Goal: Transaction & Acquisition: Purchase product/service

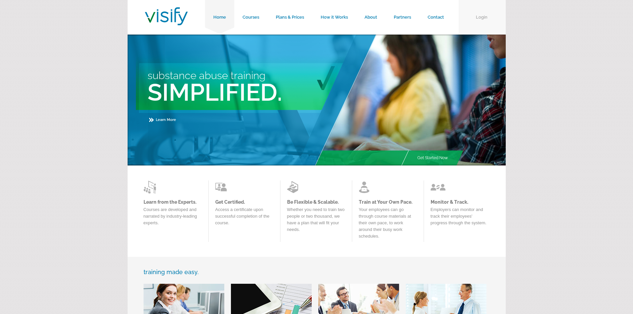
click at [486, 16] on link "Login" at bounding box center [482, 17] width 47 height 35
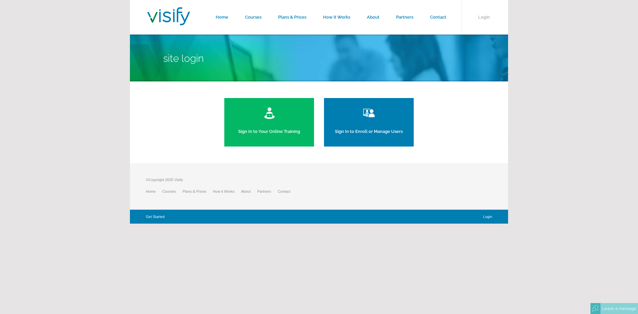
click at [372, 129] on link "Sign In to Enroll or Manage Users" at bounding box center [369, 122] width 90 height 49
click at [271, 130] on link "Sign In to Your Online Training" at bounding box center [269, 122] width 90 height 49
click at [379, 130] on link "Sign In to Enroll or Manage Users" at bounding box center [369, 122] width 90 height 49
click at [223, 16] on link "Home" at bounding box center [221, 17] width 29 height 35
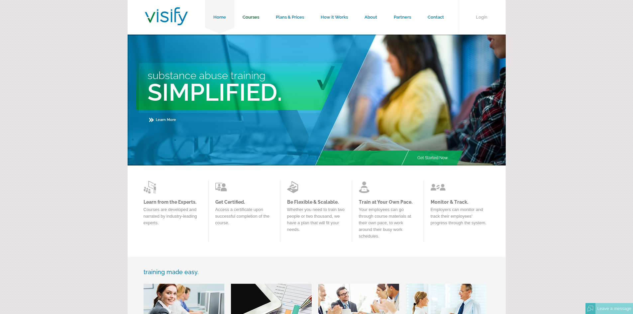
click at [258, 15] on link "Courses" at bounding box center [250, 17] width 33 height 35
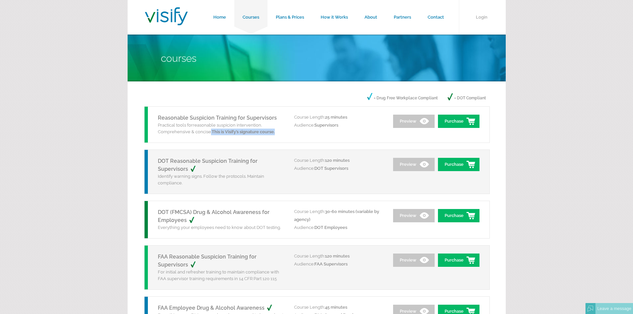
drag, startPoint x: 209, startPoint y: 132, endPoint x: 300, endPoint y: 137, distance: 90.3
click at [286, 136] on div "Reasonable Suspicion Training for Supervisors Practical tools for reasonable su…" at bounding box center [220, 125] width 150 height 36
click at [333, 133] on div "Reasonable Suspicion Training for Supervisors Practical tools for reasonable su…" at bounding box center [317, 124] width 346 height 37
click at [416, 118] on link "Preview" at bounding box center [414, 121] width 42 height 13
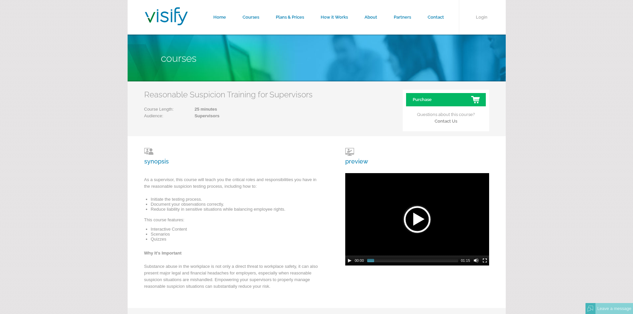
click at [353, 160] on h3 "preview" at bounding box center [356, 156] width 23 height 17
click at [420, 217] on div at bounding box center [417, 219] width 33 height 33
drag, startPoint x: 381, startPoint y: 261, endPoint x: 389, endPoint y: 261, distance: 7.6
click at [389, 261] on span "00:15" at bounding box center [412, 260] width 91 height 3
drag, startPoint x: 391, startPoint y: 262, endPoint x: 413, endPoint y: 265, distance: 22.4
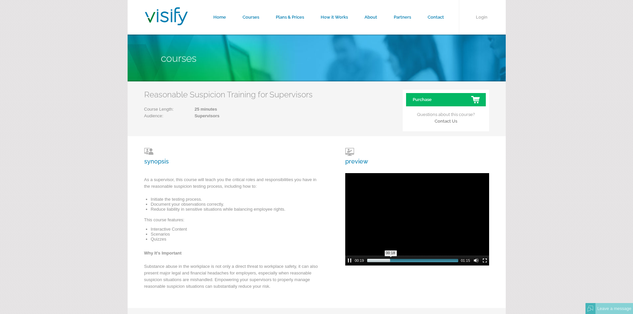
click at [413, 265] on div "00:18" at bounding box center [413, 261] width 94 height 10
drag, startPoint x: 390, startPoint y: 260, endPoint x: 414, endPoint y: 263, distance: 24.5
click at [414, 263] on div "00:37" at bounding box center [413, 261] width 94 height 10
drag, startPoint x: 412, startPoint y: 262, endPoint x: 437, endPoint y: 262, distance: 25.6
click at [437, 262] on span "00:56" at bounding box center [412, 260] width 91 height 3
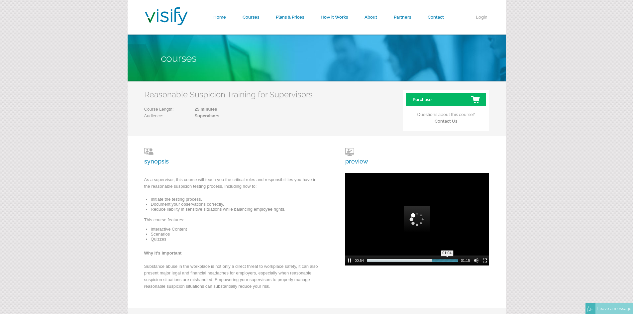
drag, startPoint x: 434, startPoint y: 262, endPoint x: 447, endPoint y: 263, distance: 13.7
click at [447, 263] on div "01:04" at bounding box center [413, 261] width 94 height 10
click at [471, 143] on div "synopsis As a supervisor, this course will teach you the critical roles and res…" at bounding box center [317, 222] width 378 height 172
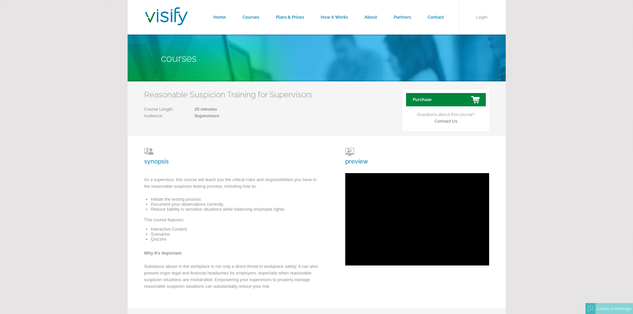
click at [425, 97] on link "Purchase" at bounding box center [446, 99] width 80 height 13
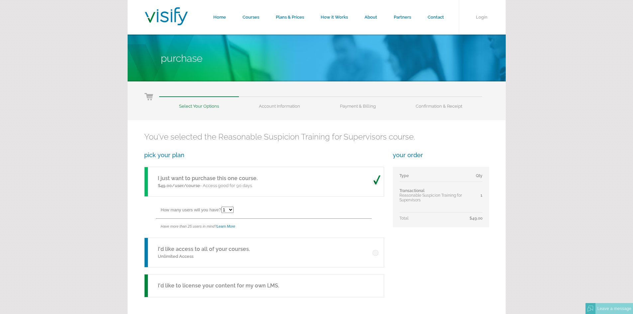
click at [233, 210] on select "1 2 3 4 5 6 7 8 9 10 11 12 13 14 15 16 17 18 19 20 21 22 23 24 25" at bounding box center [227, 210] width 12 height 6
select select "5"
click at [222, 207] on select "1 2 3 4 5 6 7 8 9 10 11 12 13 14 15 16 17 18 19 20 21 22 23 24 25" at bounding box center [227, 210] width 12 height 6
click at [448, 259] on div "You've selected the Reasonable Suspicion Training for Supervisors course. pick …" at bounding box center [317, 229] width 378 height 219
click at [167, 248] on link "I'd like access to all of your courses." at bounding box center [204, 249] width 92 height 6
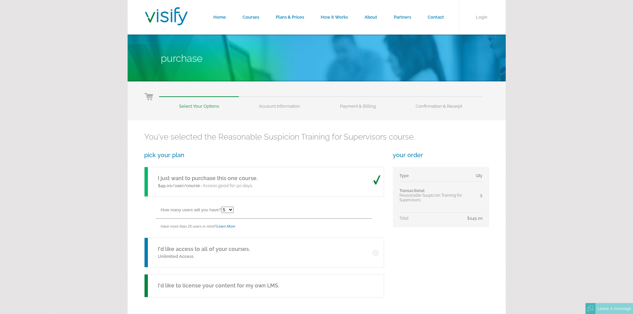
click at [375, 254] on span at bounding box center [377, 251] width 8 height 10
click at [0, 0] on input "radio" at bounding box center [0, 0] width 0 height 0
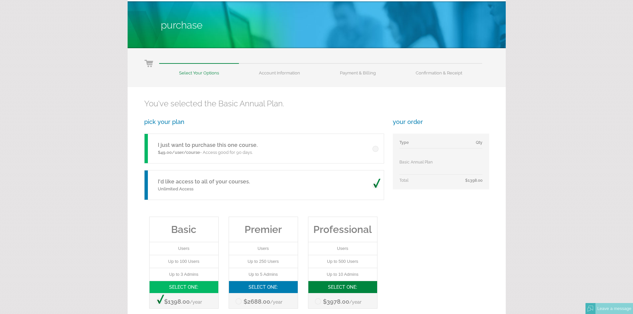
scroll to position [100, 0]
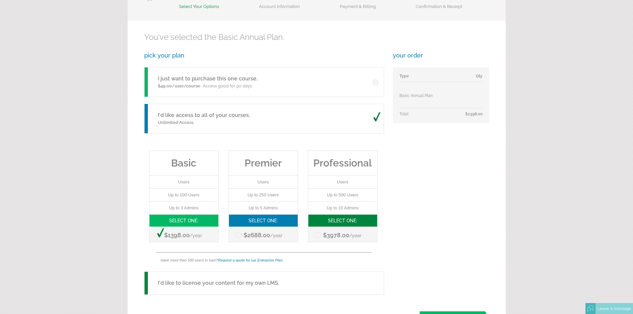
click at [378, 119] on span at bounding box center [377, 117] width 8 height 10
click at [0, 0] on input "radio" at bounding box center [0, 0] width 0 height 0
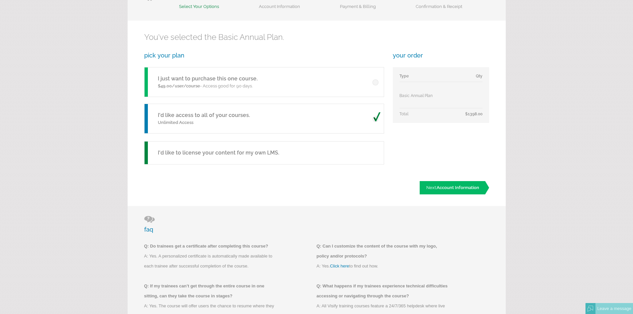
click at [373, 116] on span at bounding box center [377, 117] width 8 height 10
click at [0, 0] on input "radio" at bounding box center [0, 0] width 0 height 0
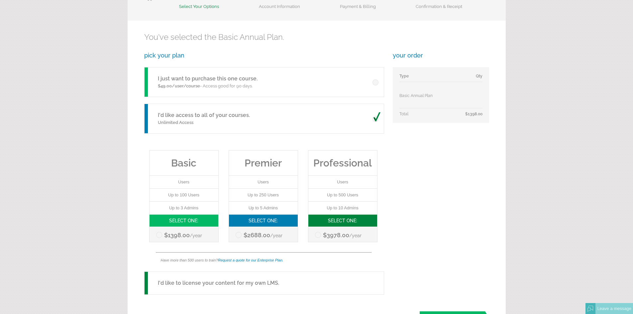
click at [376, 118] on span at bounding box center [377, 117] width 8 height 10
click at [0, 0] on input "radio" at bounding box center [0, 0] width 0 height 0
click at [225, 286] on h5 "I'd like to license your content for my own LMS." at bounding box center [218, 283] width 121 height 8
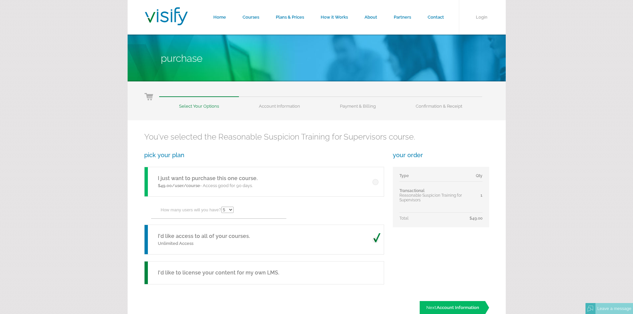
select select "5"
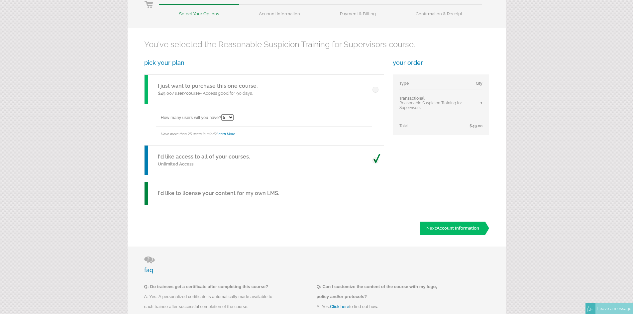
scroll to position [59, 0]
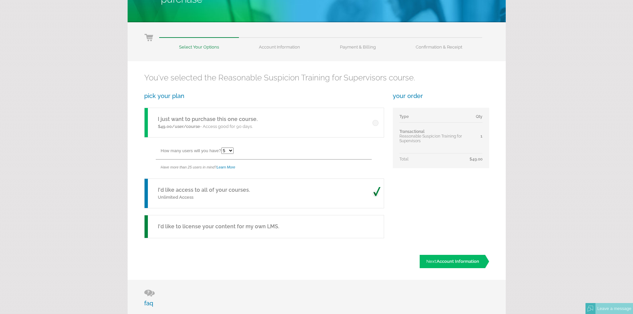
click at [378, 192] on span at bounding box center [377, 192] width 8 height 10
click at [0, 0] on input "radio" at bounding box center [0, 0] width 0 height 0
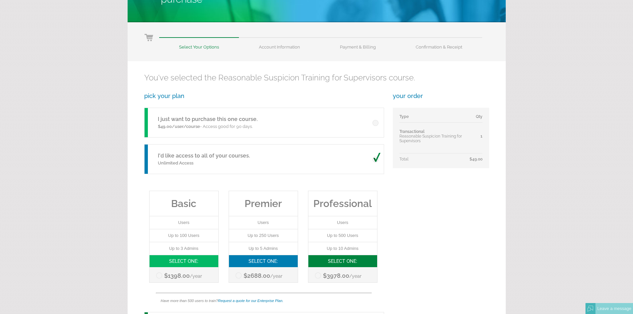
click at [376, 159] on span at bounding box center [377, 158] width 8 height 10
click at [0, 0] on input "radio" at bounding box center [0, 0] width 0 height 0
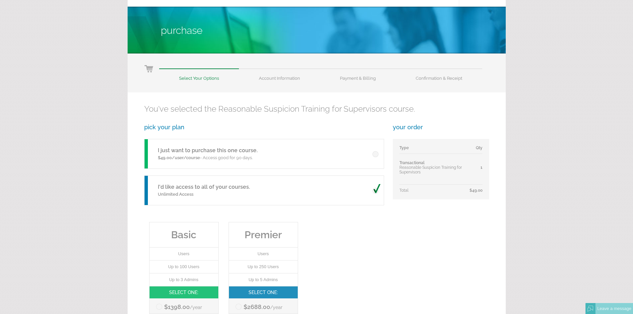
scroll to position [0, 0]
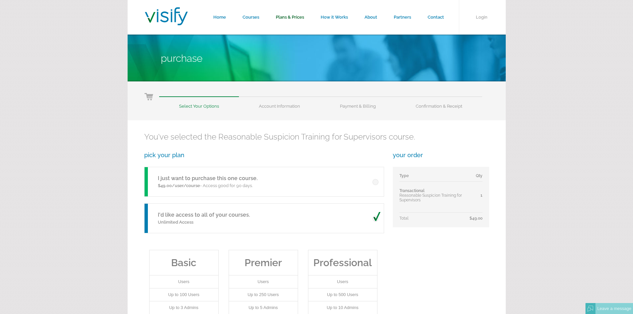
click at [285, 16] on link "Plans & Prices" at bounding box center [290, 17] width 45 height 35
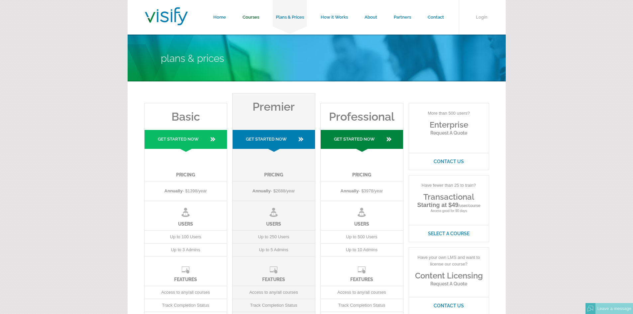
click at [256, 16] on link "Courses" at bounding box center [250, 17] width 33 height 35
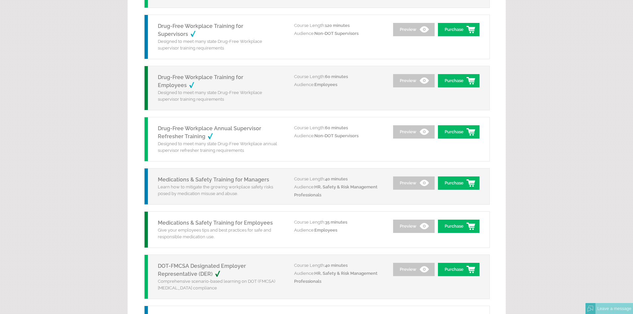
scroll to position [665, 0]
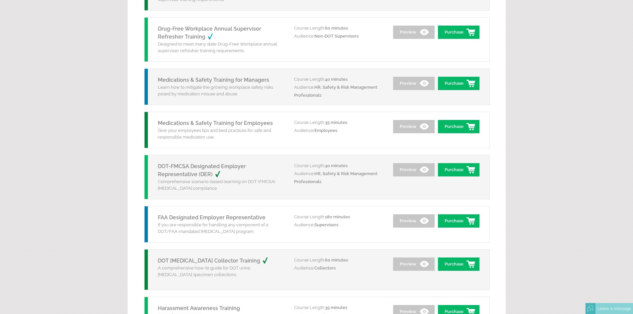
click at [197, 125] on link "Medications & Safety Training for Employees" at bounding box center [215, 123] width 115 height 6
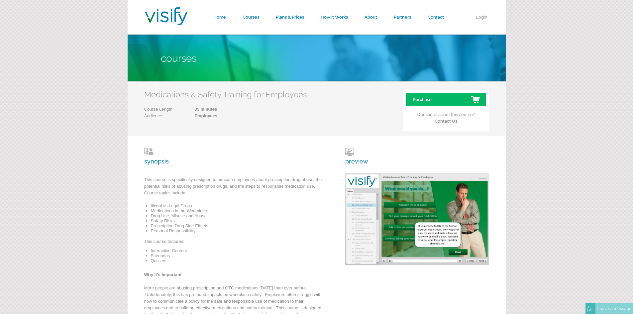
click at [358, 205] on img at bounding box center [417, 219] width 144 height 92
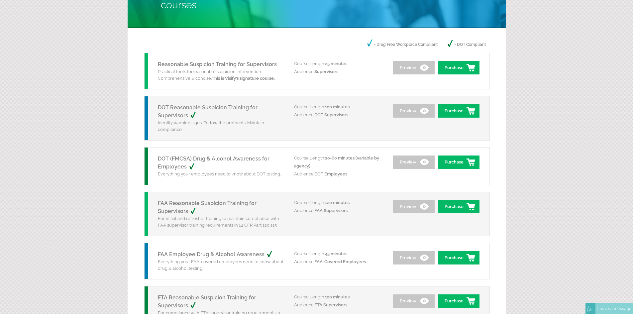
scroll to position [33, 0]
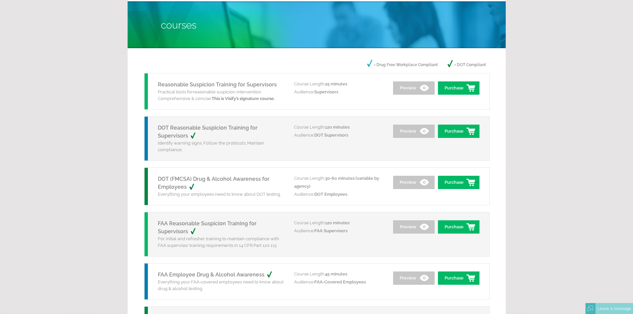
click at [213, 129] on link "DOT Reasonable Suspicion Training for Supervisors" at bounding box center [208, 132] width 100 height 14
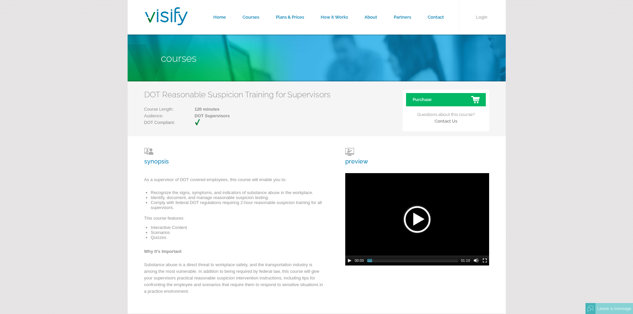
click at [159, 161] on h3 "synopsis" at bounding box center [234, 156] width 180 height 17
drag, startPoint x: 148, startPoint y: 150, endPoint x: 150, endPoint y: 165, distance: 15.5
click at [148, 150] on h3 "synopsis" at bounding box center [234, 156] width 180 height 17
click at [151, 162] on h3 "synopsis" at bounding box center [234, 156] width 180 height 17
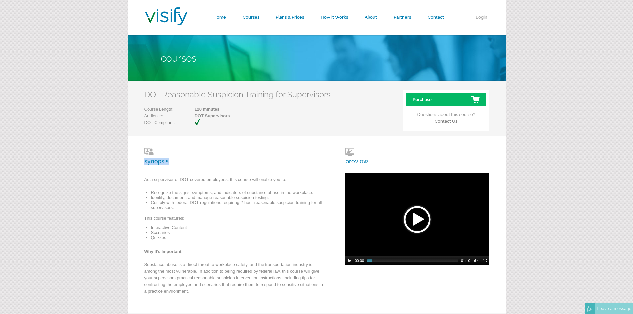
click at [151, 162] on h3 "synopsis" at bounding box center [234, 156] width 180 height 17
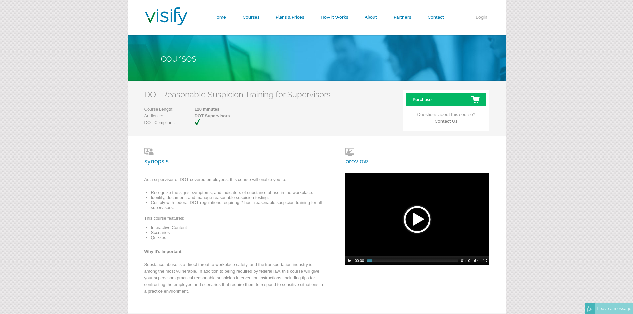
drag, startPoint x: 151, startPoint y: 238, endPoint x: 170, endPoint y: 218, distance: 27.3
click at [151, 237] on li "Quizzes" at bounding box center [237, 237] width 173 height 5
drag, startPoint x: 171, startPoint y: 210, endPoint x: 171, endPoint y: 203, distance: 7.3
click at [171, 207] on ul "Recognize the signs, symptoms, and indicators of substance abuse in the workpla…" at bounding box center [234, 202] width 180 height 25
click at [171, 183] on p "As a supervisor of DOT covered employees, this course will enable you to:" at bounding box center [234, 182] width 180 height 10
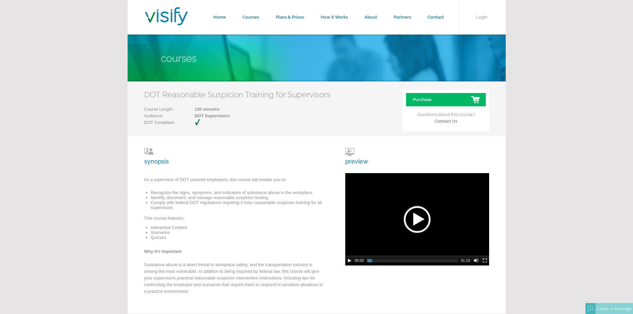
click at [244, 176] on p at bounding box center [234, 174] width 180 height 3
drag, startPoint x: 227, startPoint y: 207, endPoint x: 195, endPoint y: 192, distance: 35.3
click at [227, 207] on li "Comply with federal DOT regulations requiring 2-hour reasonable suspicion train…" at bounding box center [237, 205] width 173 height 10
drag, startPoint x: 195, startPoint y: 192, endPoint x: 251, endPoint y: 193, distance: 55.5
click at [195, 192] on li "Recognize the signs, symptoms, and indicators of substance abuse in the workpla…" at bounding box center [237, 192] width 173 height 5
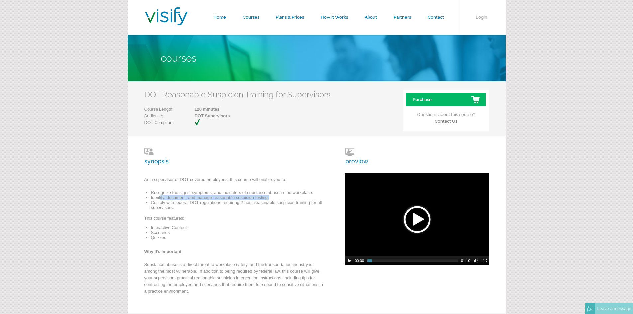
drag, startPoint x: 160, startPoint y: 199, endPoint x: 275, endPoint y: 195, distance: 114.8
click at [275, 195] on li "Identify, document, and manage reasonable suspicion testing." at bounding box center [237, 197] width 173 height 5
click at [351, 162] on h3 "preview" at bounding box center [356, 156] width 23 height 17
click at [352, 149] on h3 "preview" at bounding box center [356, 156] width 23 height 17
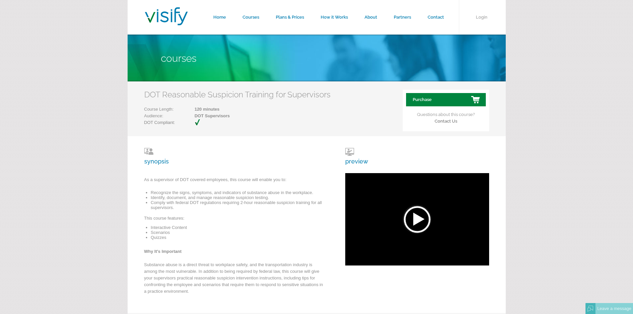
click at [427, 100] on link "Purchase" at bounding box center [446, 99] width 80 height 13
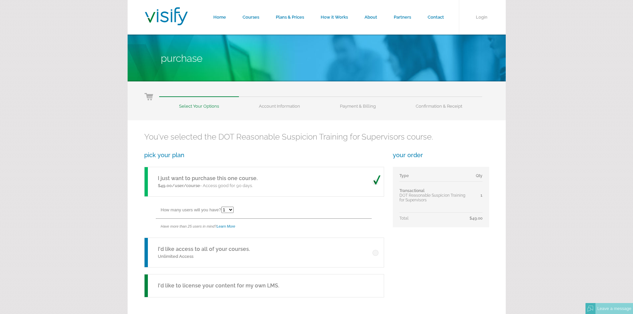
click at [232, 208] on select "1 2 3 4 5 6 7 8 9 10 11 12 13 14 15 16 17 18 19 20 21 22 23 24 25" at bounding box center [227, 210] width 12 height 6
select select "5"
click at [222, 207] on select "1 2 3 4 5 6 7 8 9 10 11 12 13 14 15 16 17 18 19 20 21 22 23 24 25" at bounding box center [227, 210] width 12 height 6
click at [460, 246] on div "You've selected the DOT Reasonable Suspicion Training for Supervisors course. p…" at bounding box center [317, 229] width 378 height 219
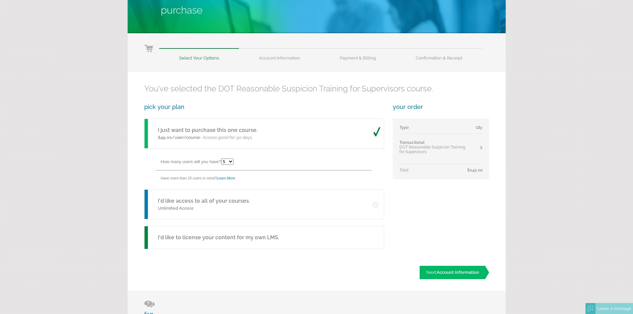
scroll to position [100, 0]
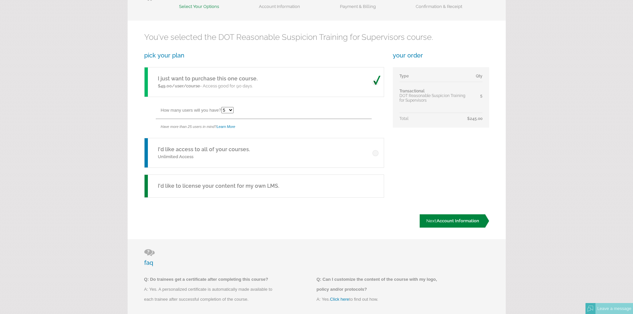
click at [446, 223] on span "Account Information" at bounding box center [458, 220] width 43 height 5
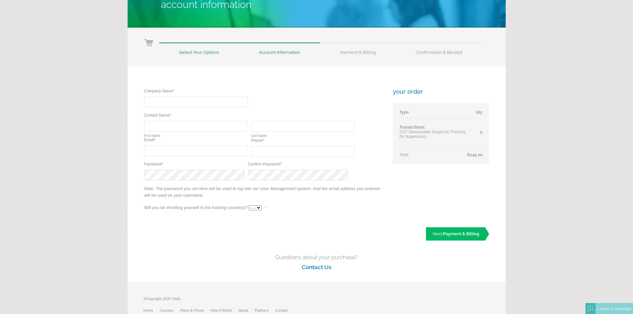
scroll to position [82, 0]
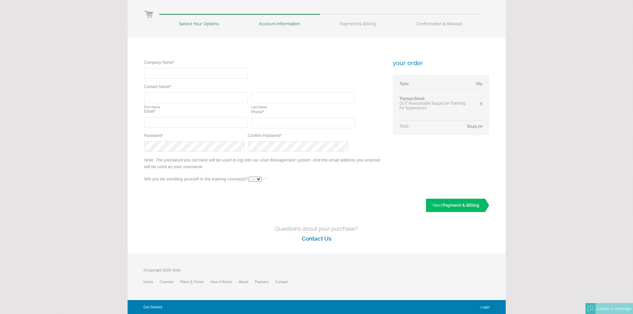
click at [259, 179] on select "- - - Yes No" at bounding box center [255, 179] width 13 height 5
select select "Yes"
click at [249, 177] on select "- - - Yes No" at bounding box center [255, 179] width 13 height 5
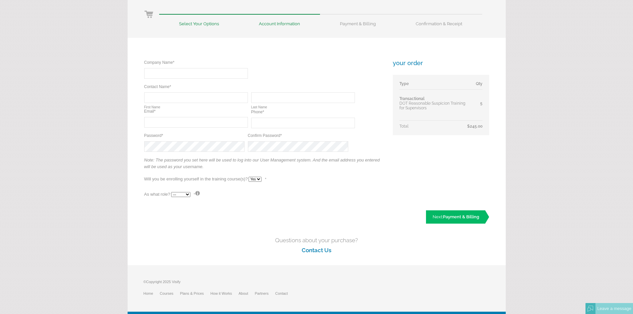
click at [188, 194] on select "--- Teacher Student" at bounding box center [180, 194] width 19 height 5
click at [171, 192] on select "--- Teacher Student" at bounding box center [180, 194] width 19 height 5
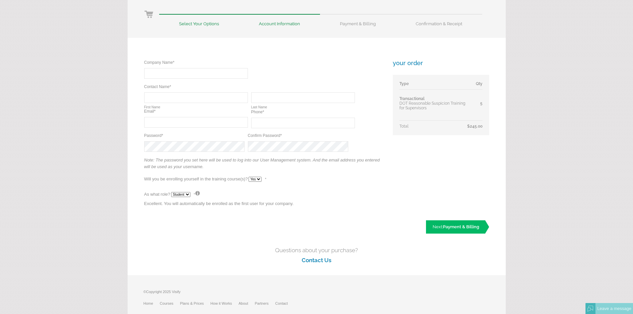
click at [188, 194] on select "--- Teacher Student" at bounding box center [180, 194] width 19 height 5
select select "False"
click at [171, 192] on select "--- Teacher Student" at bounding box center [180, 194] width 19 height 5
click at [323, 192] on div "As what role? --- Teacher Student * Please select a role. Excellent. You will a…" at bounding box center [263, 200] width 239 height 22
click at [198, 192] on img at bounding box center [197, 193] width 5 height 5
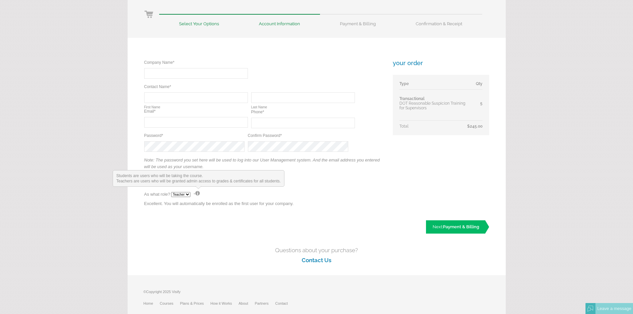
click at [198, 192] on img at bounding box center [197, 193] width 5 height 5
drag, startPoint x: 324, startPoint y: 184, endPoint x: 491, endPoint y: 210, distance: 169.2
click at [324, 184] on div "Company Name* Required Contact Name* Required Required First Name Last Name Ema…" at bounding box center [263, 135] width 239 height 151
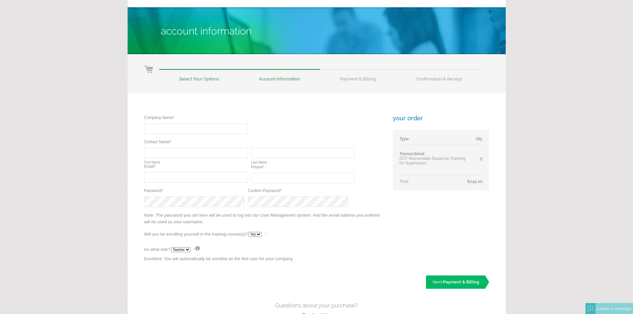
scroll to position [0, 0]
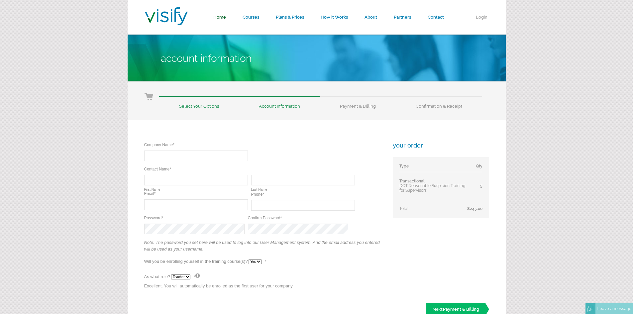
click at [232, 20] on link "Home" at bounding box center [219, 17] width 29 height 35
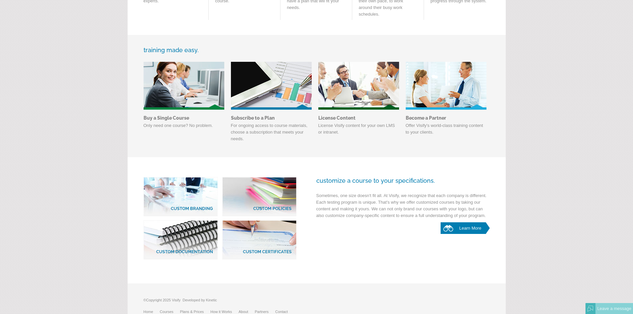
scroll to position [252, 0]
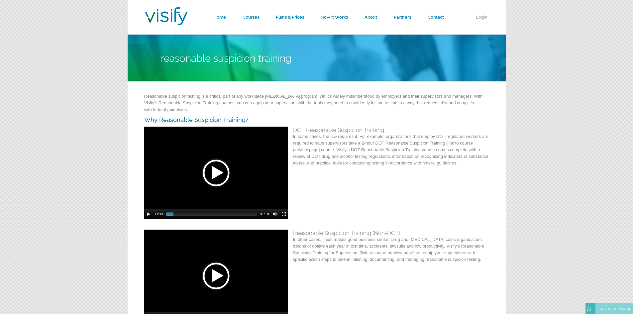
click at [332, 129] on h4 "DOT Reasonable Suspicion Training" at bounding box center [316, 130] width 345 height 7
click at [252, 18] on link "Courses" at bounding box center [250, 17] width 33 height 35
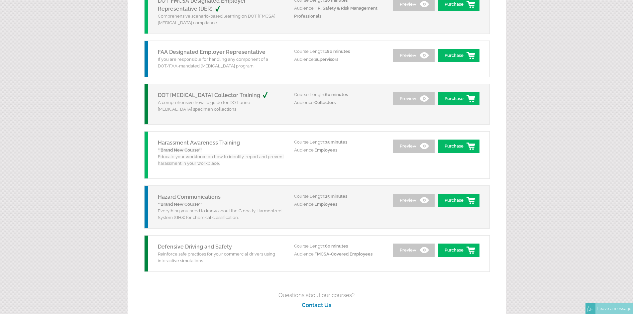
scroll to position [797, 0]
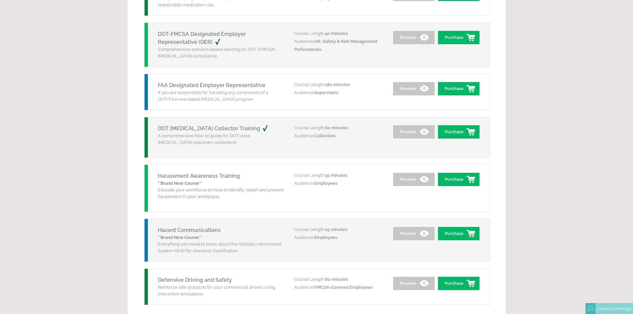
click at [210, 176] on link "Harassment Awareness Training" at bounding box center [199, 176] width 82 height 6
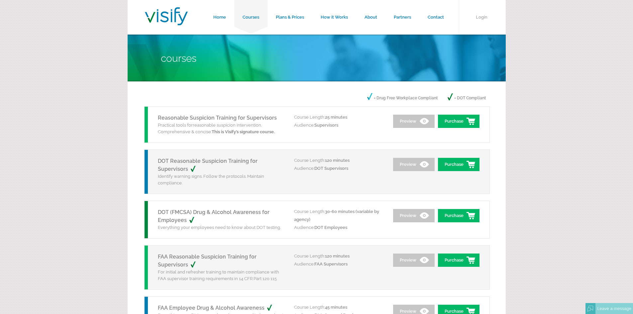
click at [187, 58] on span "Courses" at bounding box center [179, 59] width 36 height 12
click at [398, 101] on p "= Drug Free Workplace Compliant" at bounding box center [402, 98] width 70 height 10
click at [478, 98] on p "= DOT Compliant" at bounding box center [467, 98] width 38 height 10
drag, startPoint x: 470, startPoint y: 96, endPoint x: 390, endPoint y: 95, distance: 80.8
click at [470, 96] on p "= DOT Compliant" at bounding box center [467, 98] width 38 height 10
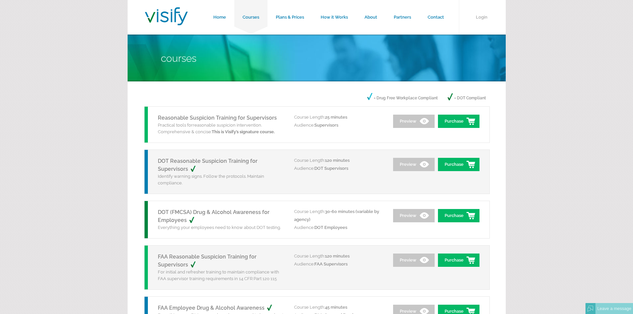
click at [390, 95] on p "= Drug Free Workplace Compliant" at bounding box center [402, 98] width 70 height 10
click at [331, 17] on link "How it Works" at bounding box center [335, 17] width 44 height 35
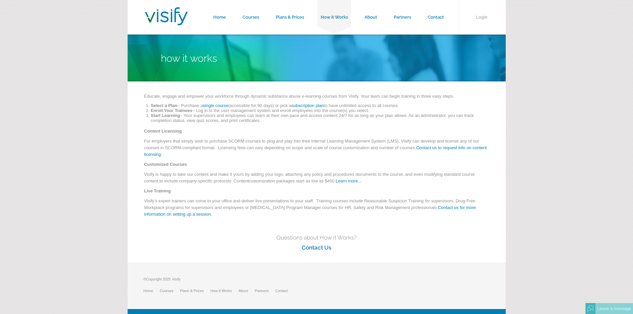
click at [214, 105] on link "single course" at bounding box center [216, 105] width 26 height 5
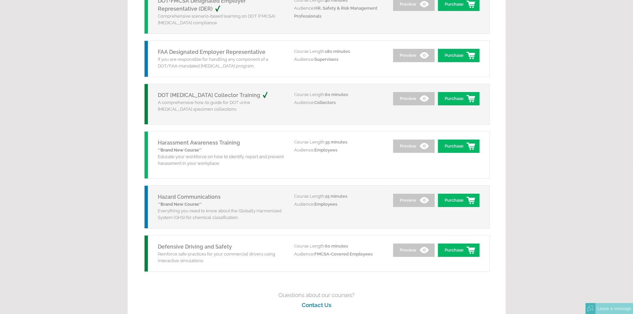
scroll to position [897, 0]
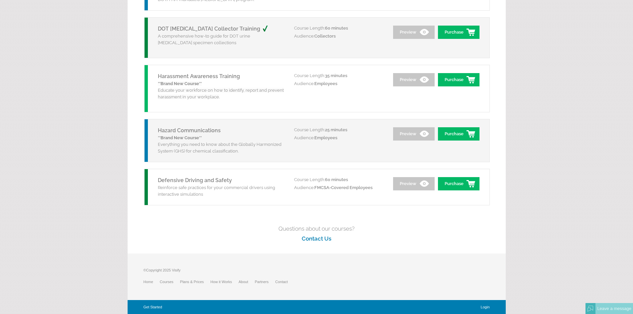
click at [193, 131] on link "Hazard Communications" at bounding box center [189, 130] width 63 height 6
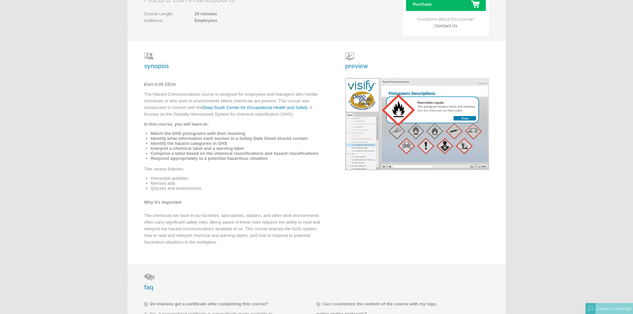
scroll to position [100, 0]
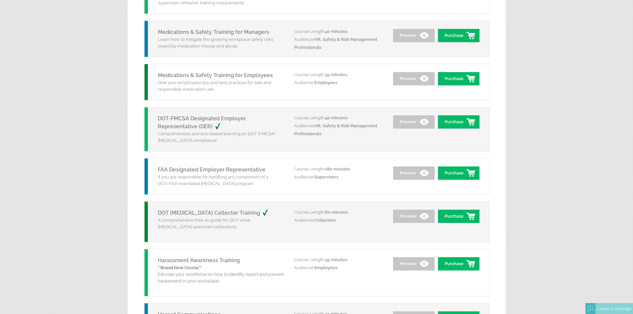
scroll to position [697, 0]
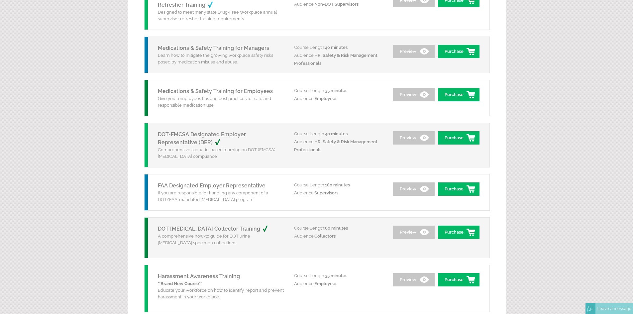
click at [186, 91] on link "Medications & Safety Training for Employees" at bounding box center [215, 91] width 115 height 6
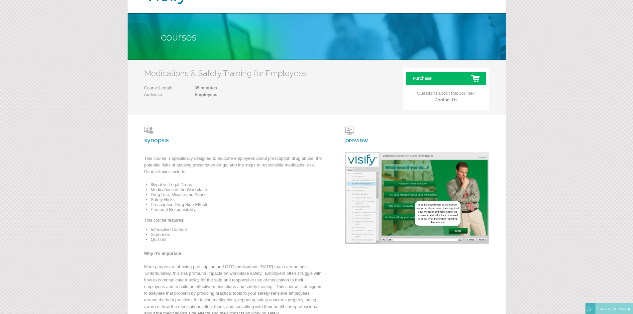
scroll to position [33, 0]
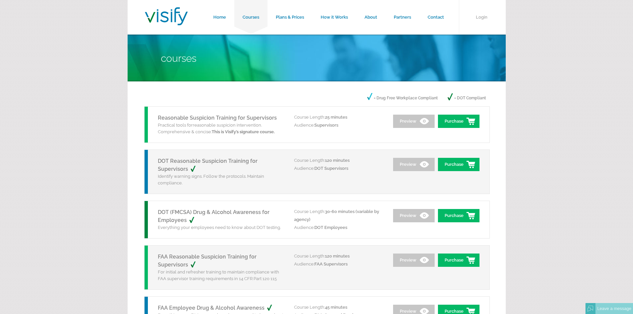
scroll to position [697, 0]
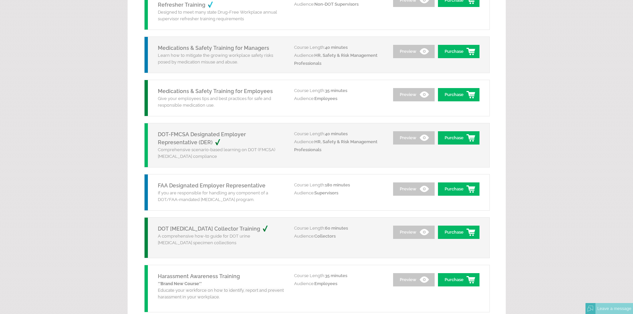
click at [193, 52] on h5 "Medications & Safety Training for Managers" at bounding box center [221, 48] width 126 height 8
click at [193, 47] on link "Medications & Safety Training for Managers" at bounding box center [213, 48] width 111 height 6
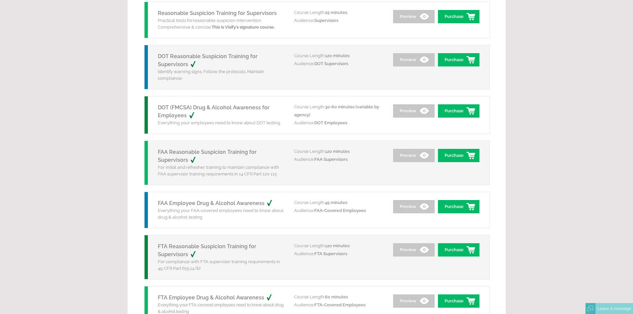
scroll to position [98, 0]
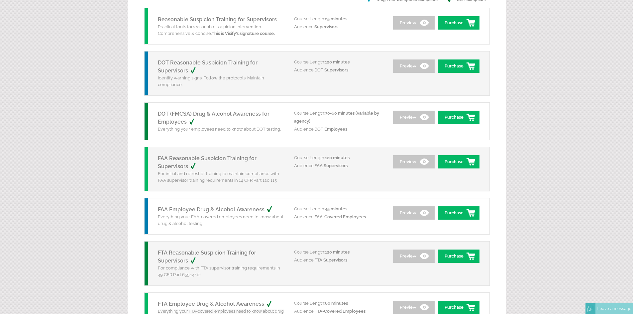
click at [205, 113] on link "DOT (FMCSA) Drug & Alcohol Awareness for Employees" at bounding box center [214, 118] width 112 height 14
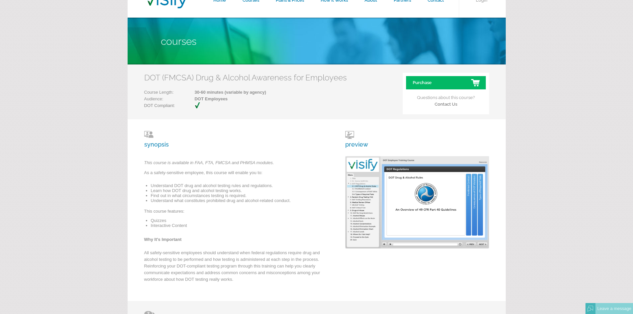
scroll to position [33, 0]
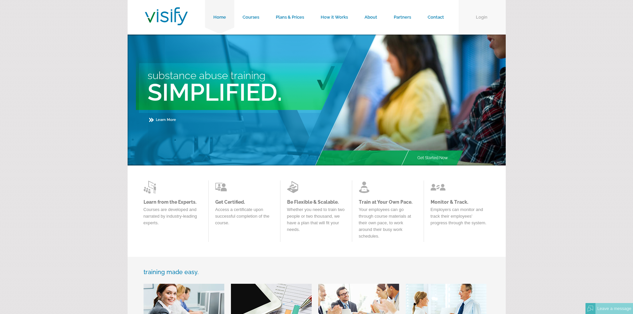
click at [482, 18] on link "Login" at bounding box center [482, 17] width 47 height 35
